Goal: Task Accomplishment & Management: Manage account settings

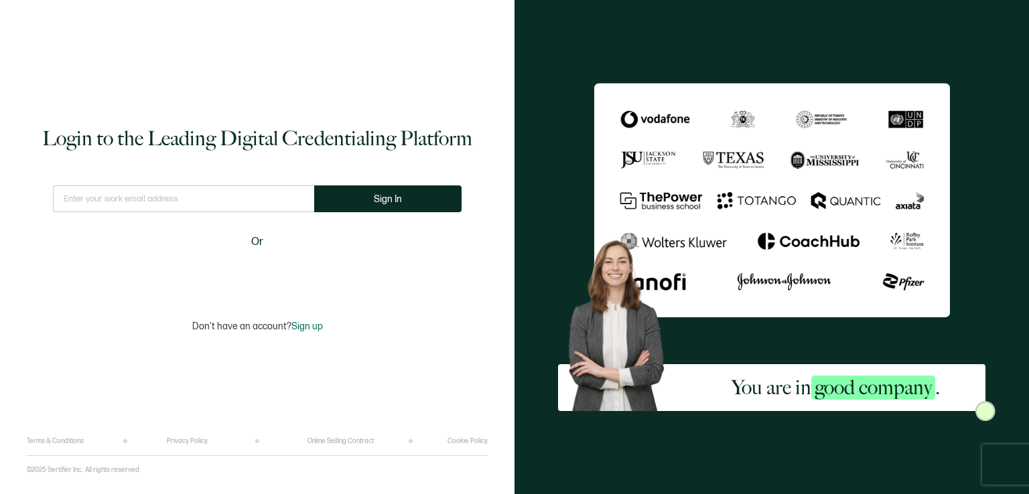
click at [155, 203] on input "text" at bounding box center [183, 198] width 261 height 27
type input "[EMAIL_ADDRESS][DOMAIN_NAME]"
click at [325, 200] on button "Sign In" at bounding box center [387, 198] width 147 height 27
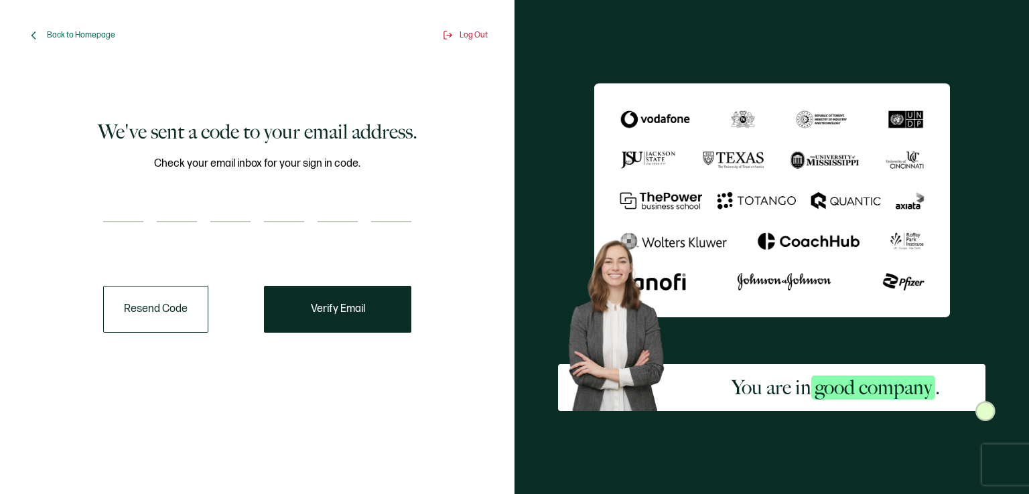
click at [114, 214] on input "number" at bounding box center [123, 209] width 40 height 27
type input "4"
type input "2"
type input "4"
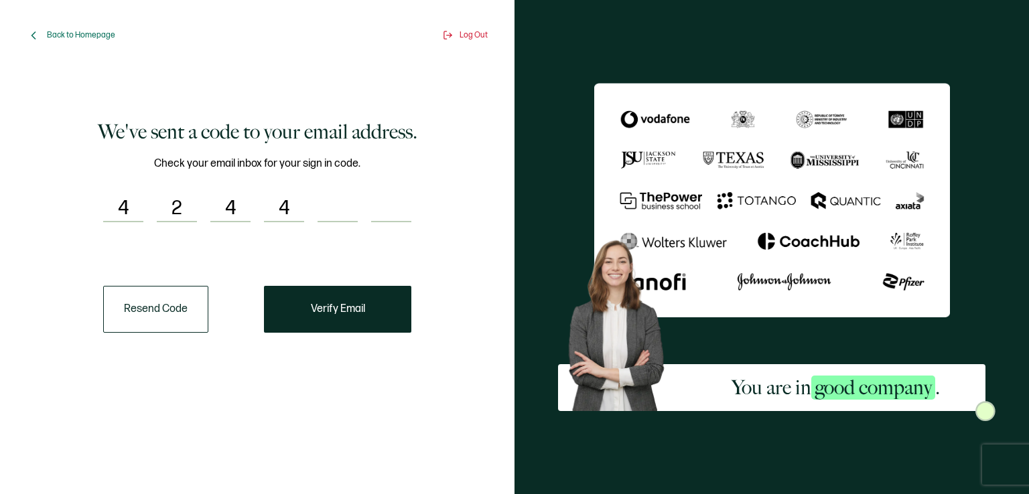
type input "3"
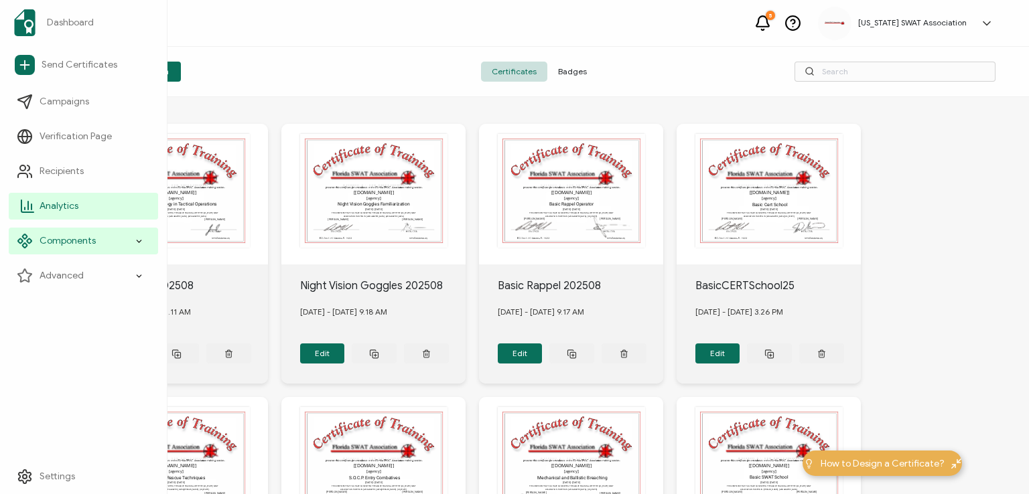
click at [60, 204] on span "Analytics" at bounding box center [59, 206] width 39 height 13
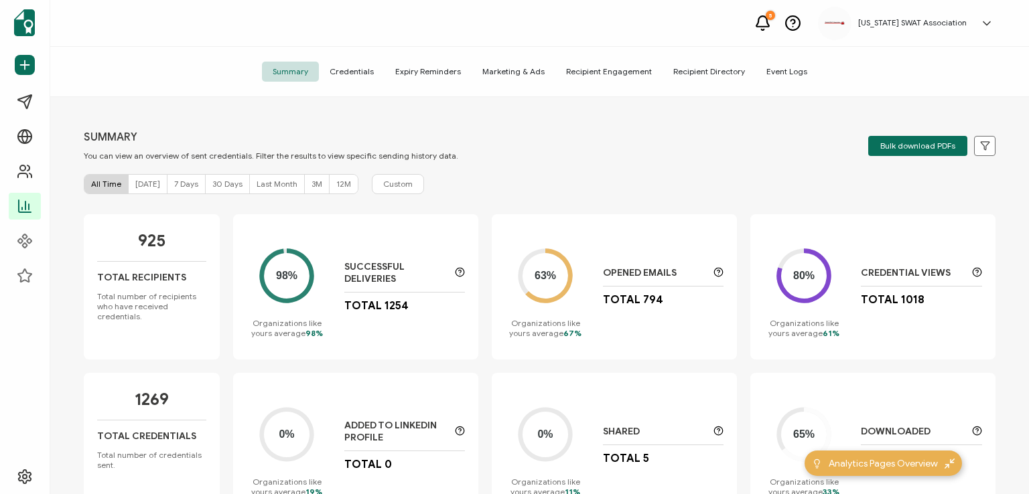
click at [366, 70] on span "Credentials" at bounding box center [352, 72] width 66 height 20
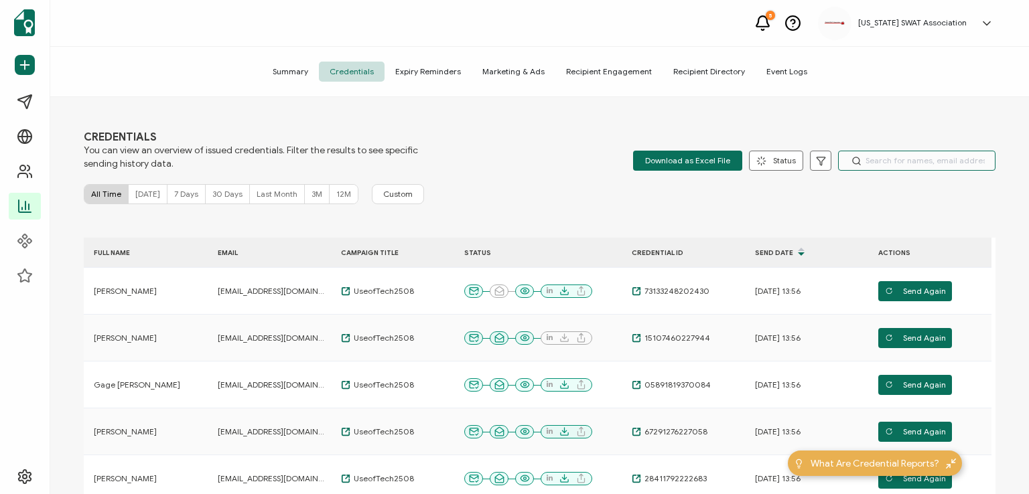
click at [864, 158] on input "text" at bounding box center [916, 161] width 157 height 20
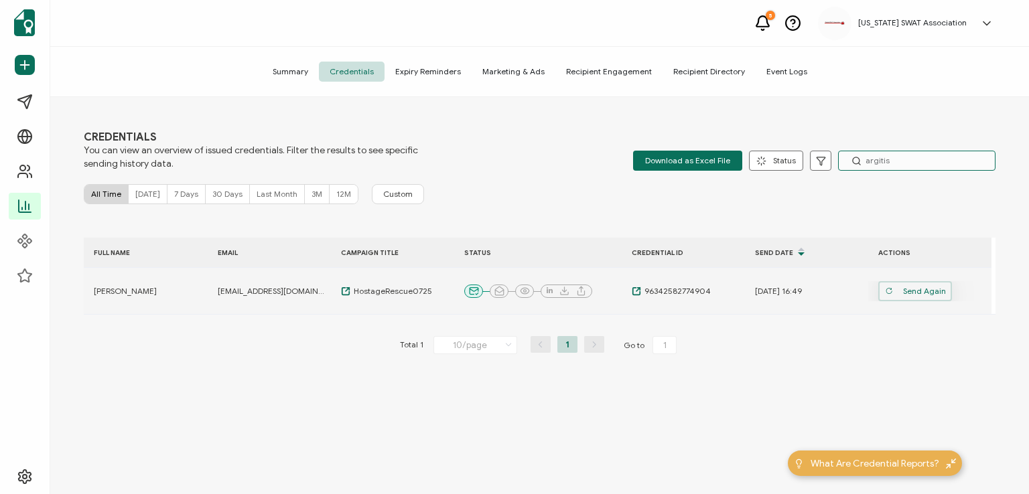
type input "argitis"
click at [917, 288] on span "Send Again" at bounding box center [915, 291] width 61 height 20
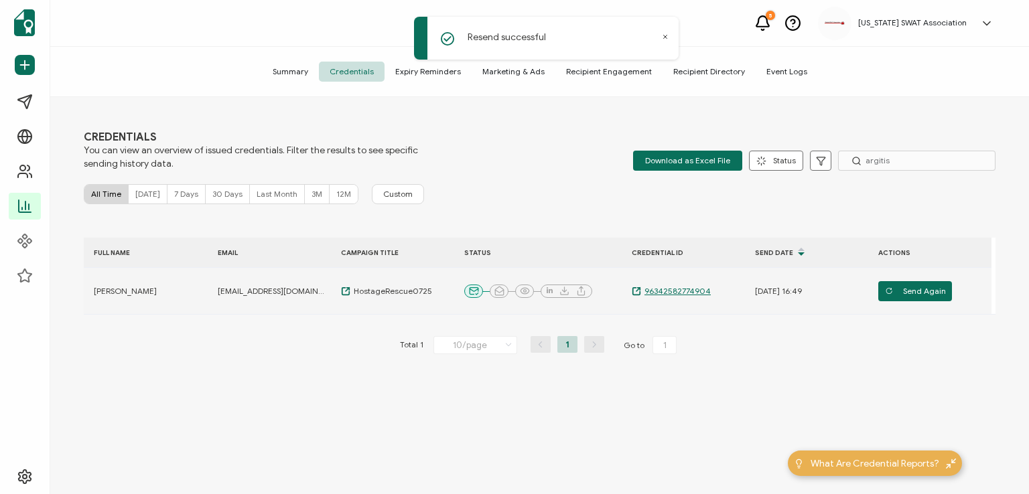
click at [672, 287] on span "96342582774904" at bounding box center [676, 291] width 70 height 11
